Goal: Task Accomplishment & Management: Complete application form

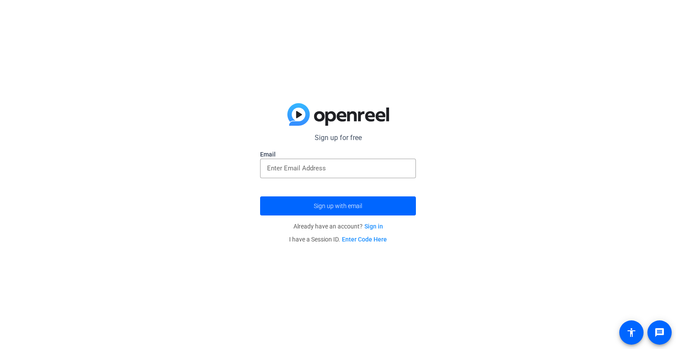
click at [353, 170] on input "email" at bounding box center [338, 168] width 142 height 10
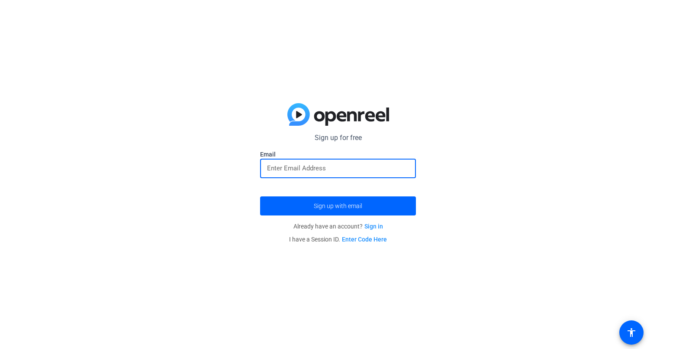
click at [300, 166] on input "email" at bounding box center [338, 168] width 142 height 10
type input "[EMAIL_ADDRESS][DOMAIN_NAME]"
click at [260, 196] on button "Sign up with email" at bounding box center [338, 205] width 156 height 19
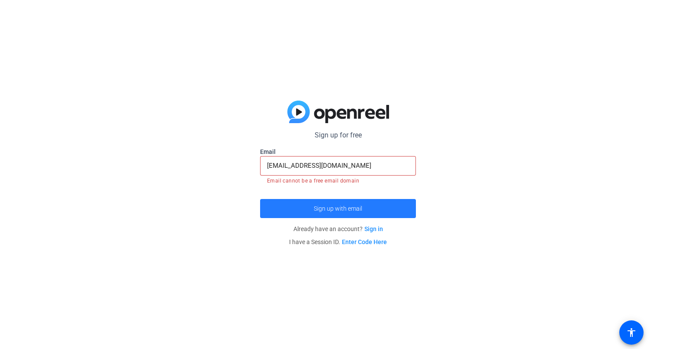
click at [346, 208] on span "Sign up with email" at bounding box center [338, 208] width 48 height 0
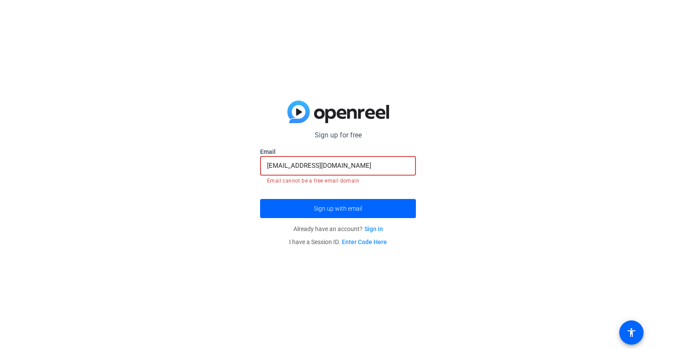
drag, startPoint x: 348, startPoint y: 167, endPoint x: 226, endPoint y: 167, distance: 122.1
click at [226, 167] on div "Sign up for free Email [EMAIL_ADDRESS][DOMAIN_NAME] Email cannot be a free emai…" at bounding box center [338, 174] width 676 height 349
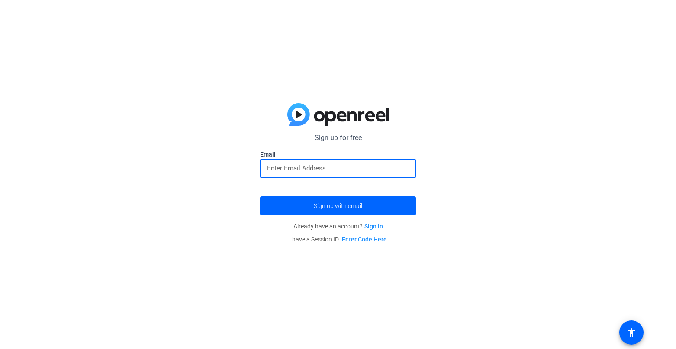
paste input "[EMAIL_ADDRESS][DOMAIN_NAME]"
type input "[EMAIL_ADDRESS][DOMAIN_NAME]"
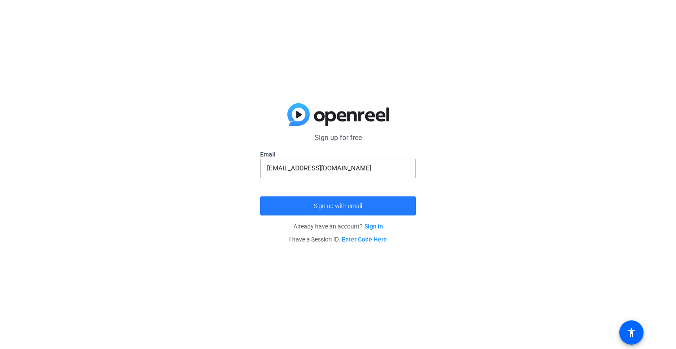
click at [323, 206] on span "Sign up with email" at bounding box center [338, 206] width 48 height 0
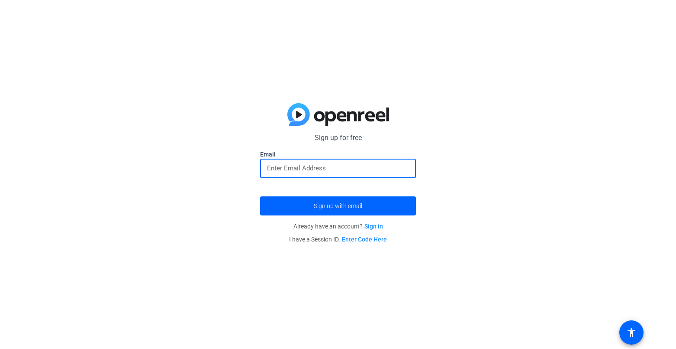
click at [346, 165] on input "email" at bounding box center [338, 168] width 142 height 10
type input "[EMAIL_ADDRESS][DOMAIN_NAME]"
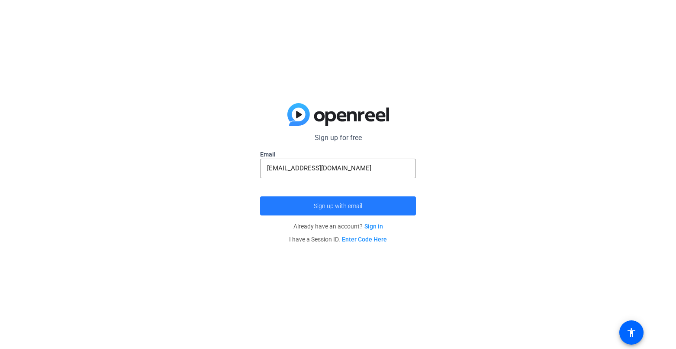
click at [342, 197] on span "submit" at bounding box center [338, 205] width 156 height 21
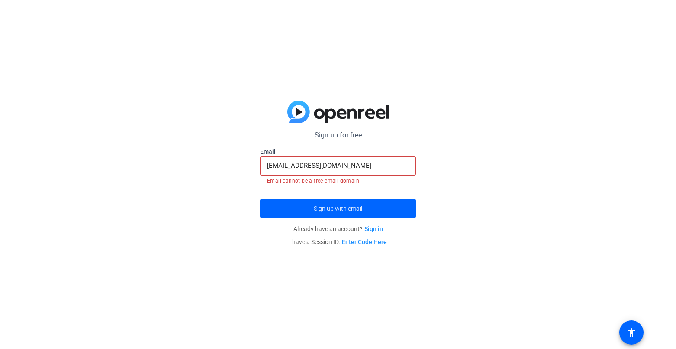
click at [372, 166] on input "[EMAIL_ADDRESS][DOMAIN_NAME]" at bounding box center [338, 165] width 142 height 10
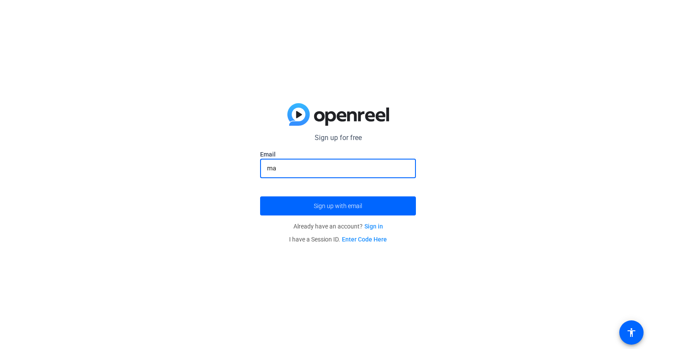
type input "m"
click at [286, 168] on input "vinvinvn.dupont@gmail.com" at bounding box center [338, 168] width 142 height 10
type input "vinvinvin.dupont@gmail.com"
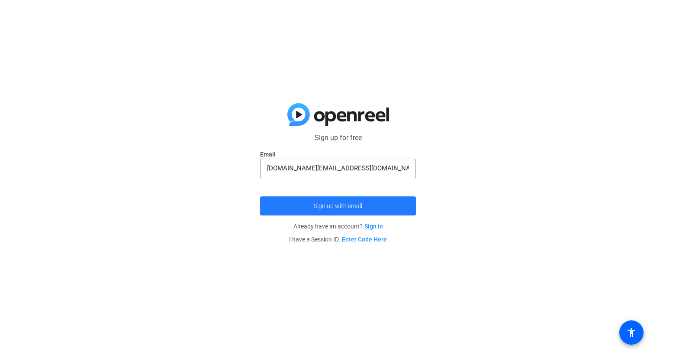
click at [356, 206] on span "Sign up with email" at bounding box center [338, 206] width 48 height 0
